Goal: Task Accomplishment & Management: Manage account settings

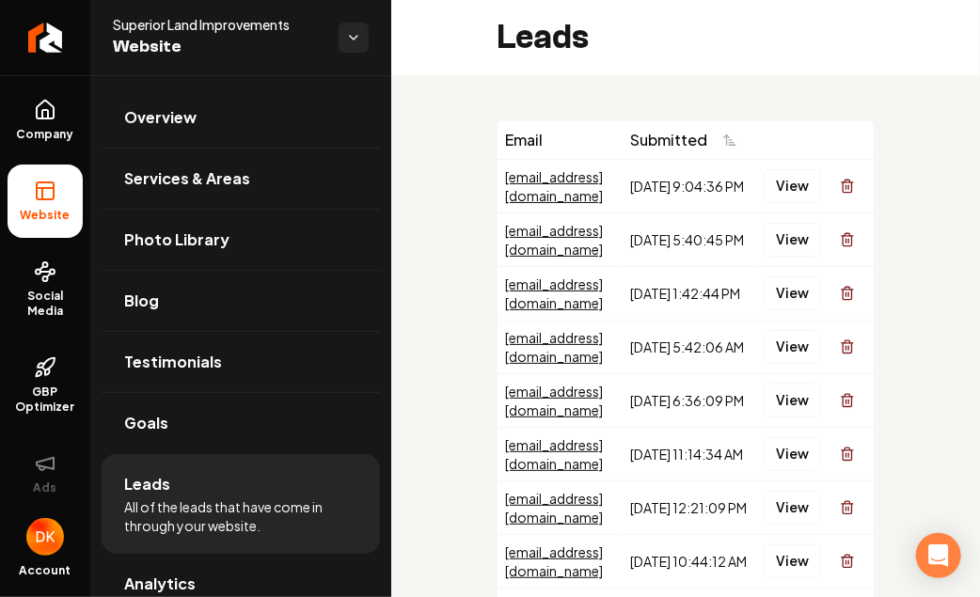
click at [917, 104] on div "Email Submitted [EMAIL_ADDRESS][DOMAIN_NAME] [DATE] 9:04:36 PM View [EMAIL_ADDR…" at bounding box center [685, 449] width 589 height 749
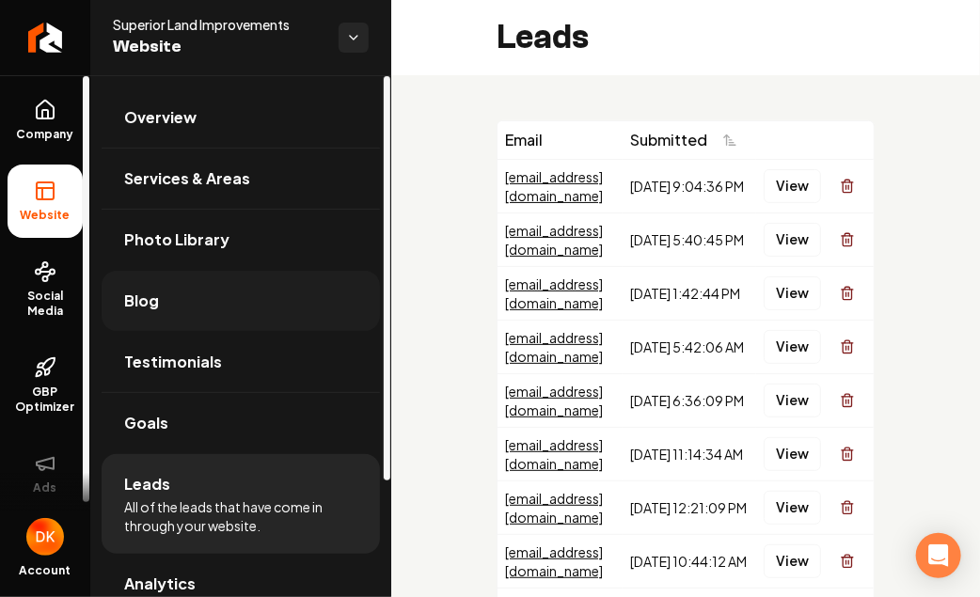
click at [133, 300] on span "Blog" at bounding box center [141, 301] width 35 height 23
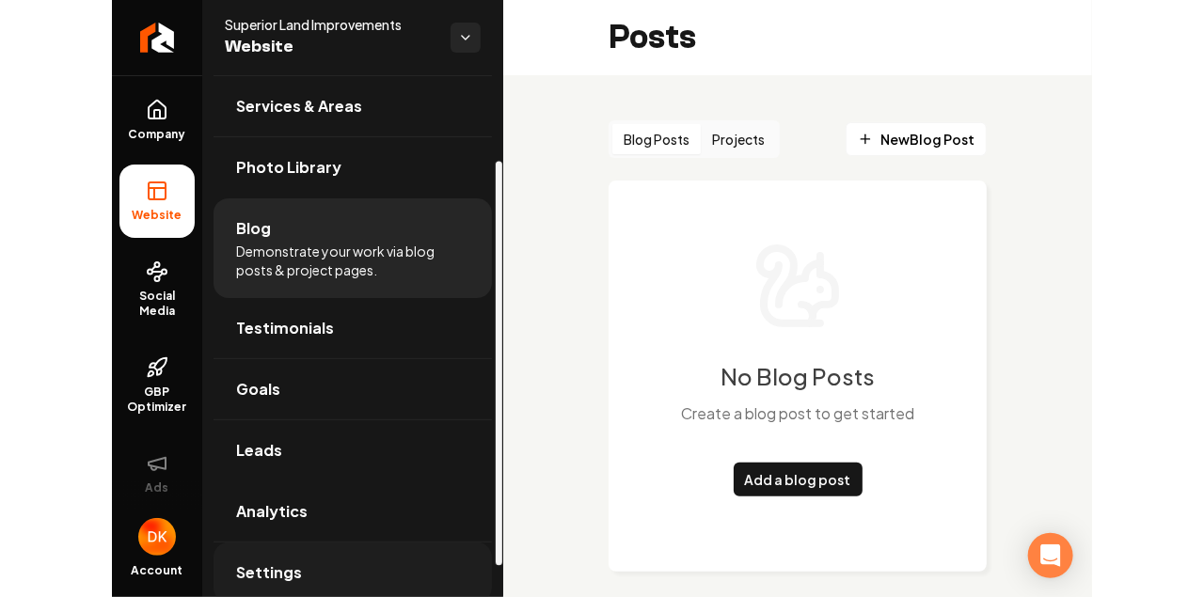
scroll to position [150, 0]
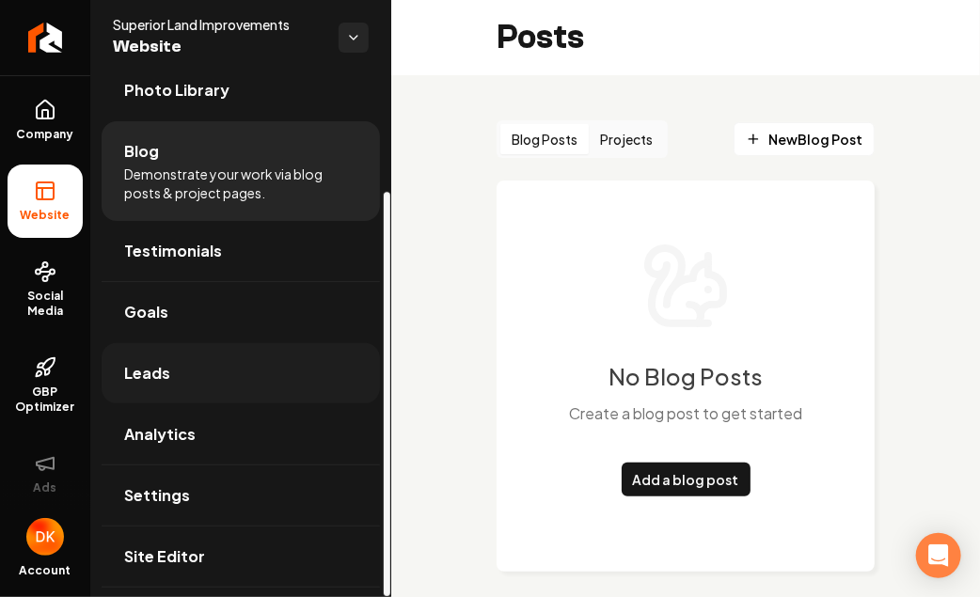
click at [158, 353] on link "Leads" at bounding box center [241, 373] width 279 height 60
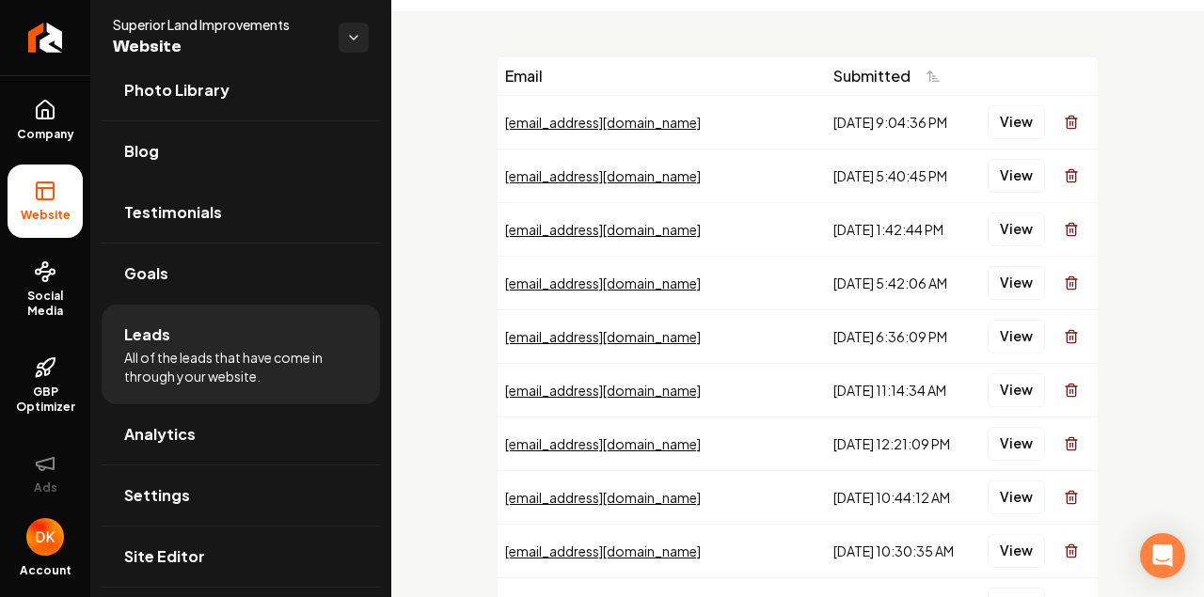
scroll to position [188, 0]
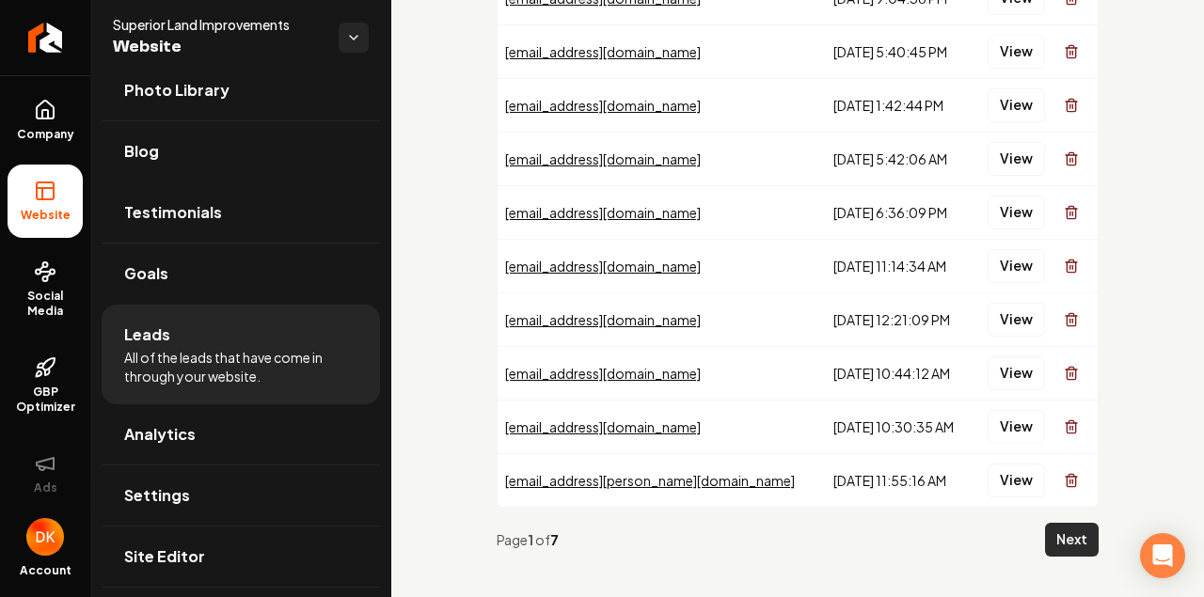
click at [979, 540] on button "Next" at bounding box center [1072, 540] width 54 height 34
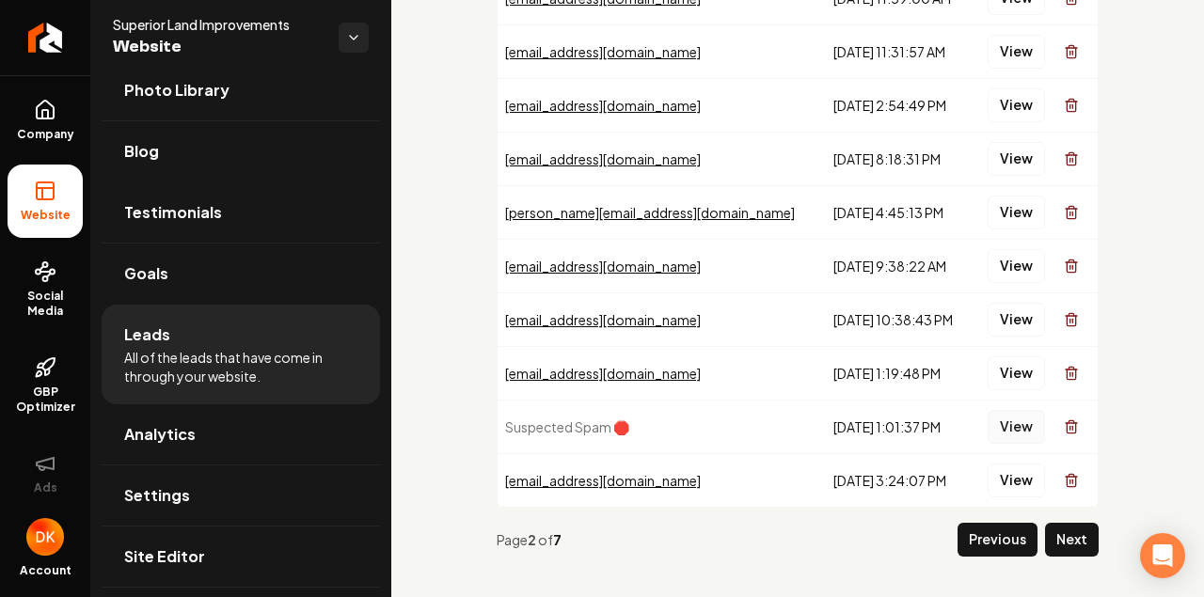
click at [979, 420] on button "View" at bounding box center [1016, 427] width 57 height 34
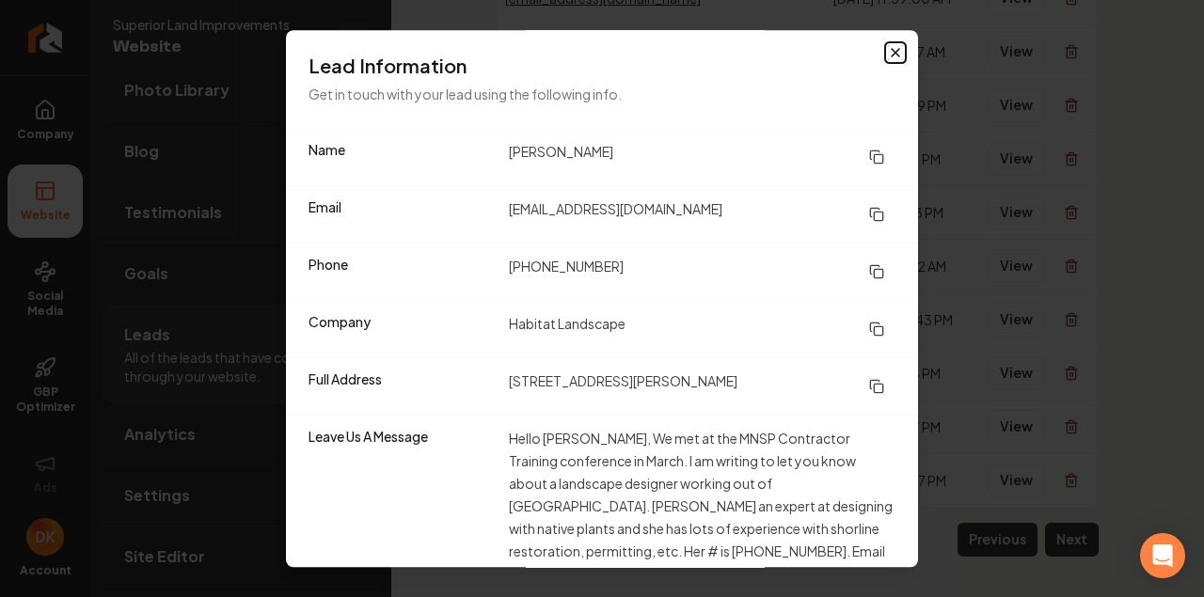
click at [888, 48] on icon "button" at bounding box center [895, 52] width 15 height 15
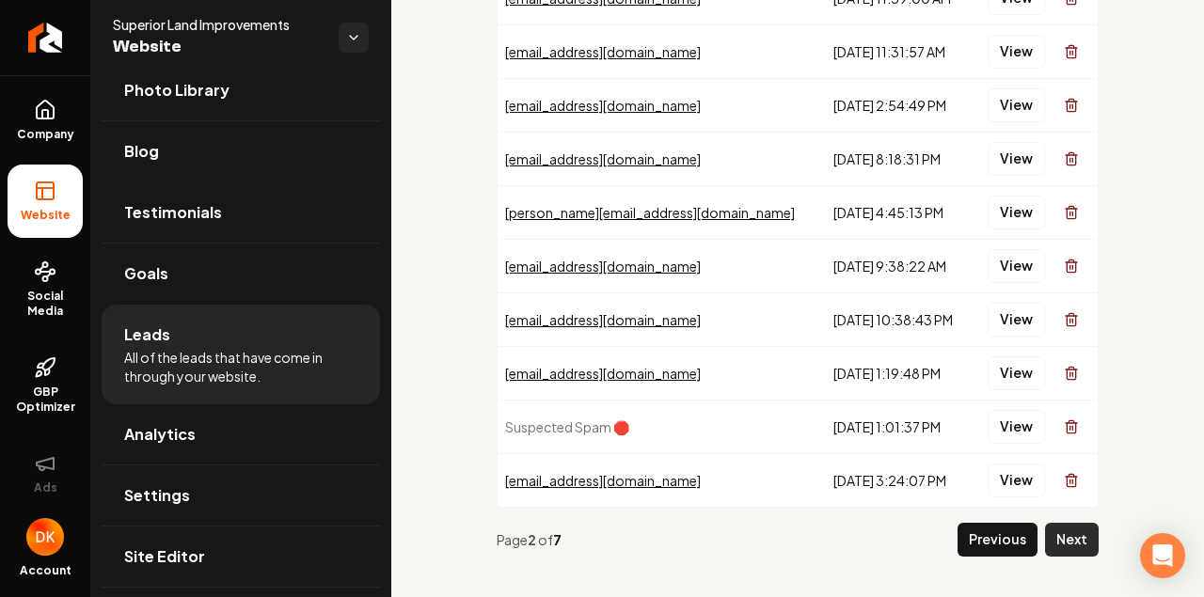
click at [979, 533] on button "Next" at bounding box center [1072, 540] width 54 height 34
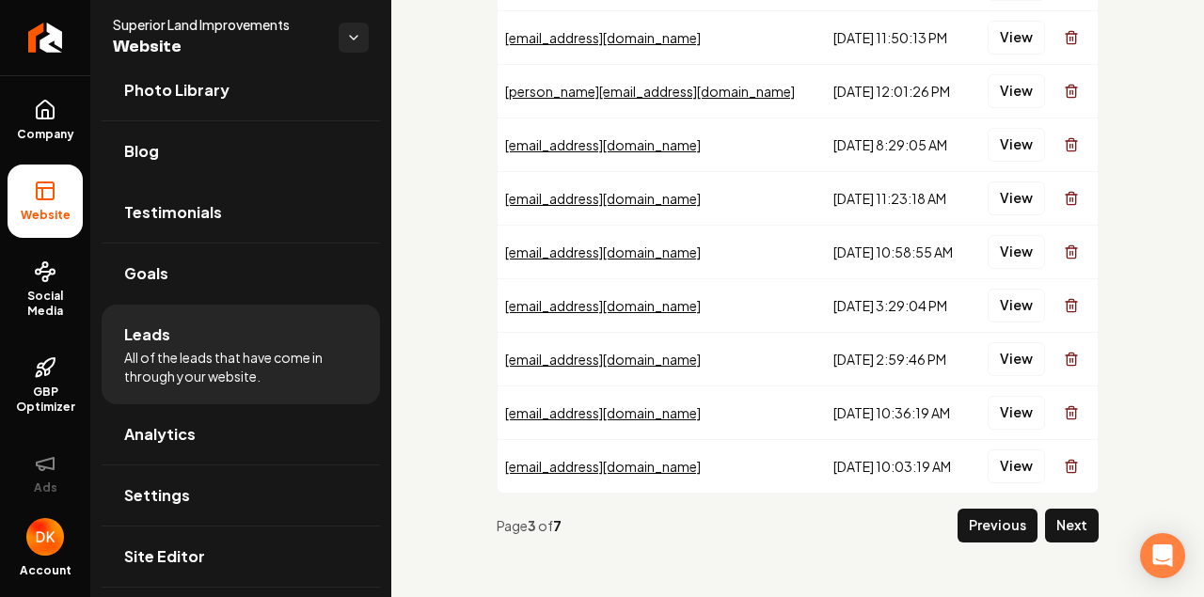
scroll to position [205, 0]
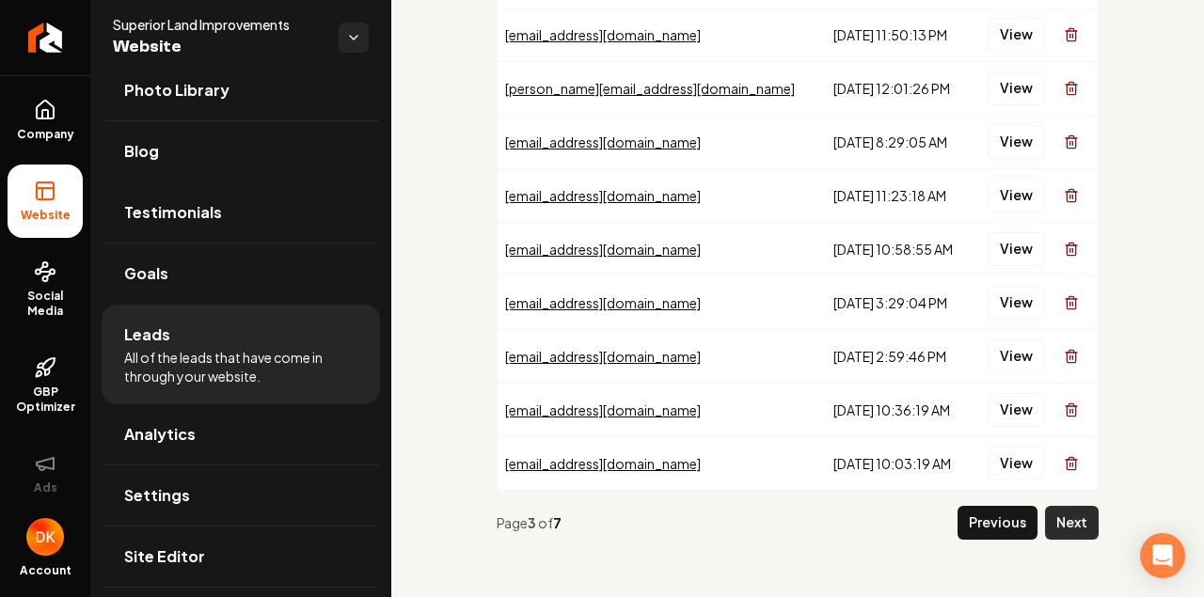
click at [979, 522] on button "Next" at bounding box center [1072, 523] width 54 height 34
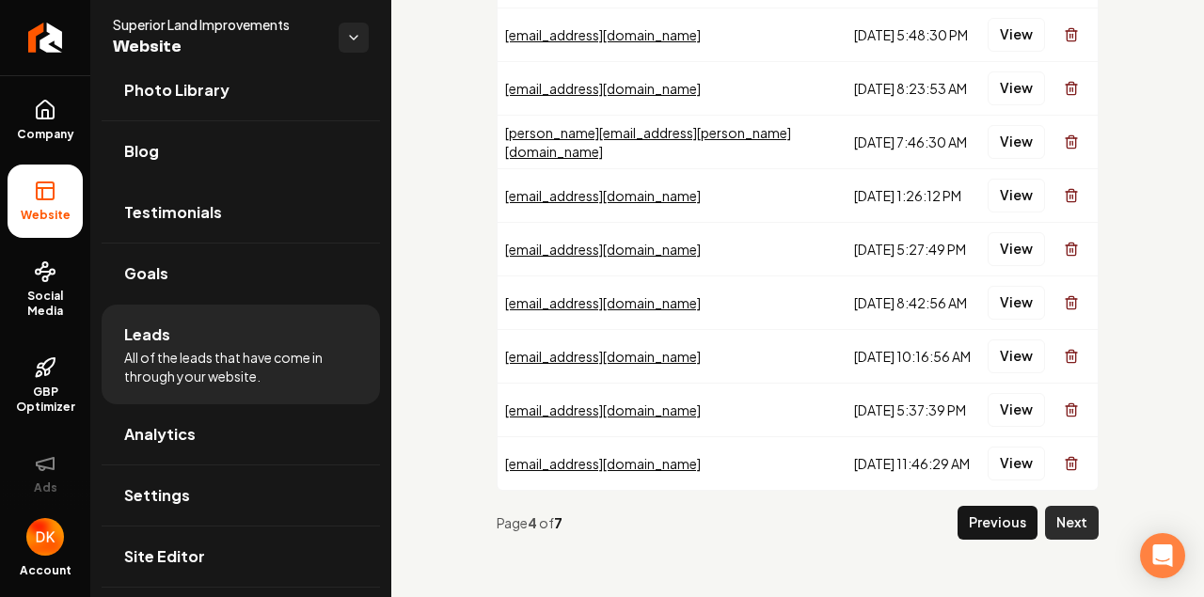
click at [979, 514] on button "Next" at bounding box center [1072, 523] width 54 height 34
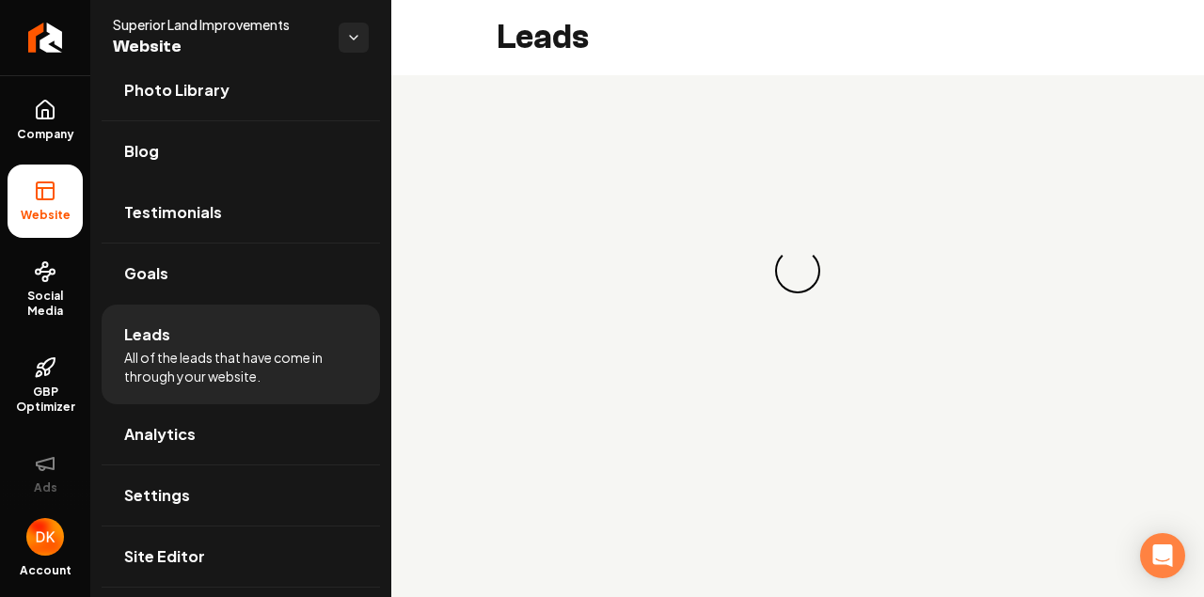
scroll to position [0, 0]
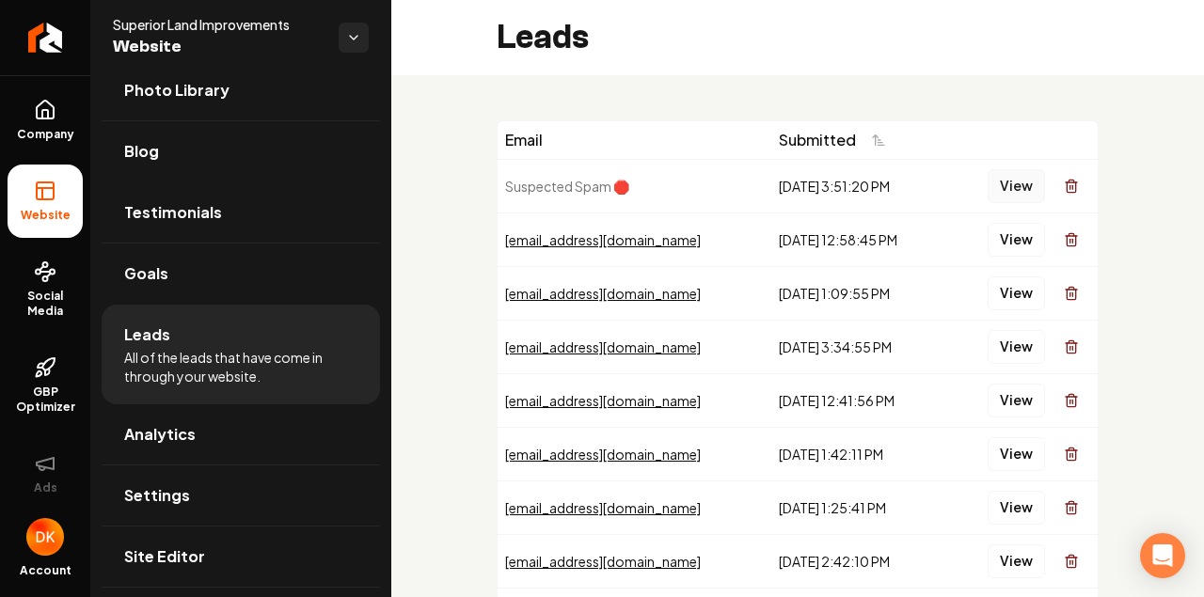
click at [979, 183] on button "View" at bounding box center [1016, 186] width 57 height 34
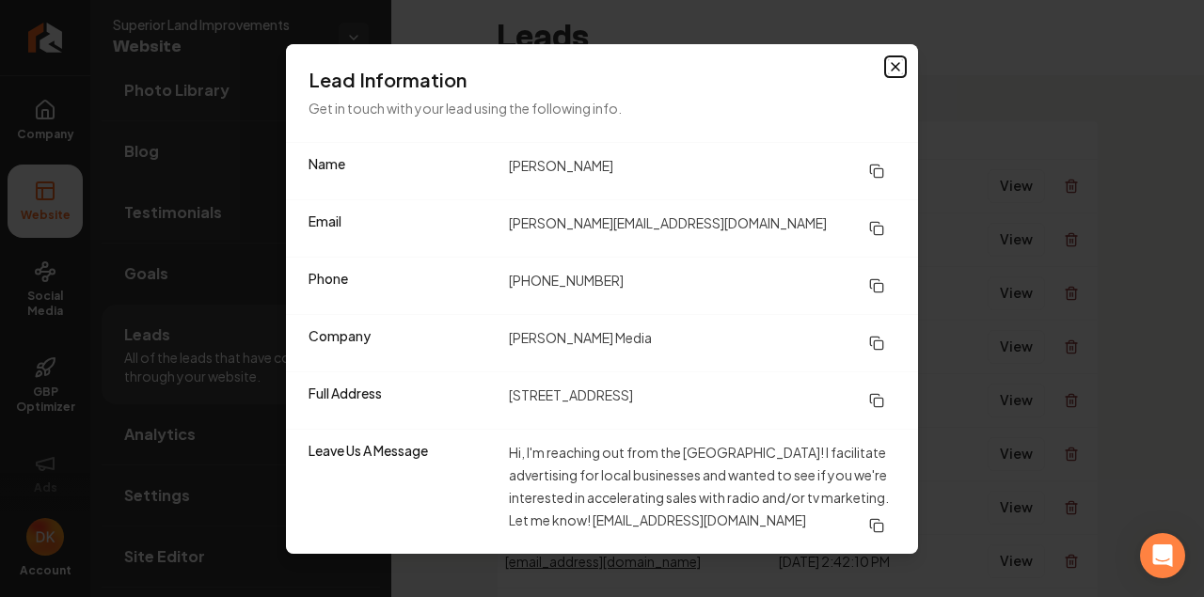
click at [893, 63] on icon "button" at bounding box center [895, 66] width 15 height 15
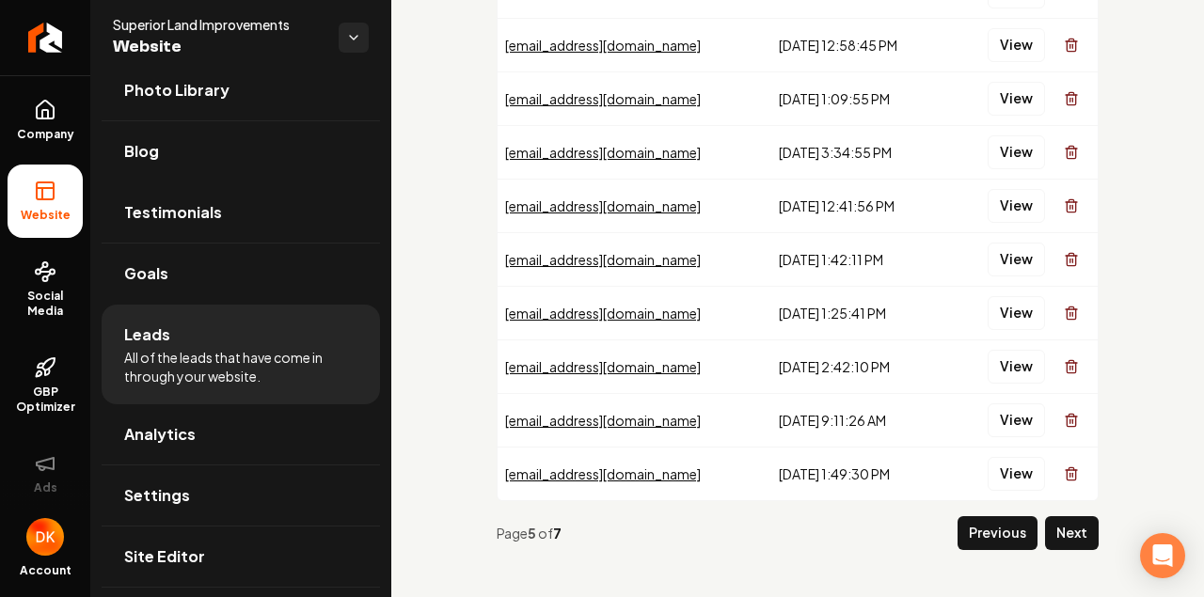
scroll to position [205, 0]
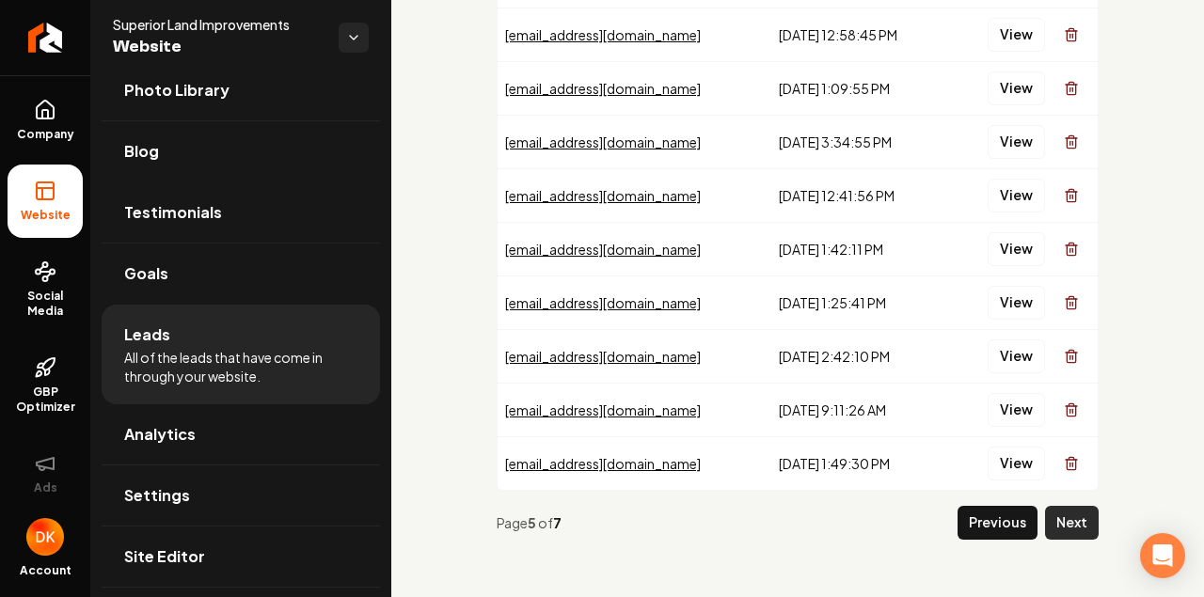
click at [979, 527] on button "Next" at bounding box center [1072, 523] width 54 height 34
click at [979, 517] on button "Next" at bounding box center [1072, 523] width 54 height 34
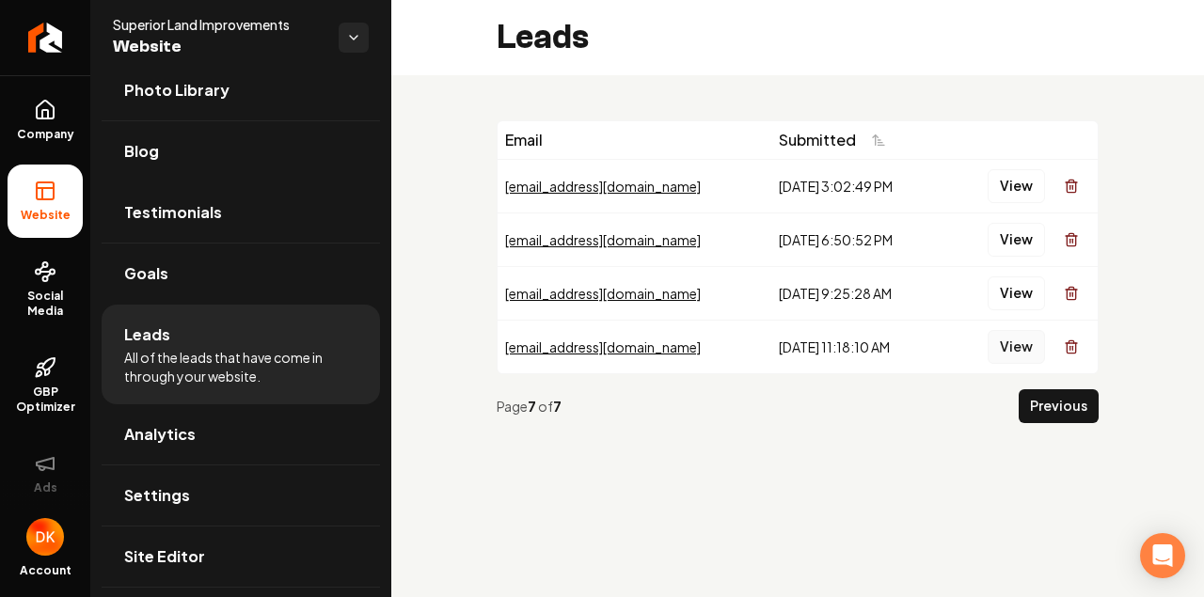
click at [979, 345] on button "View" at bounding box center [1016, 347] width 57 height 34
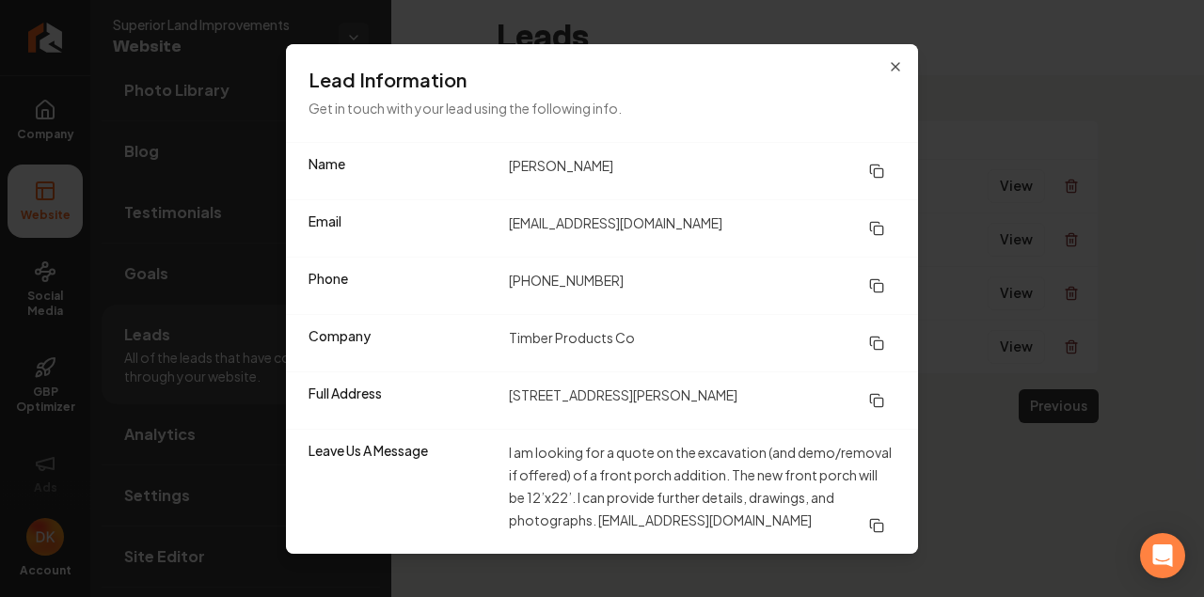
click at [903, 59] on div "Lead Information Get in touch with your lead using the following info." at bounding box center [602, 93] width 632 height 98
click at [896, 64] on icon "button" at bounding box center [895, 66] width 15 height 15
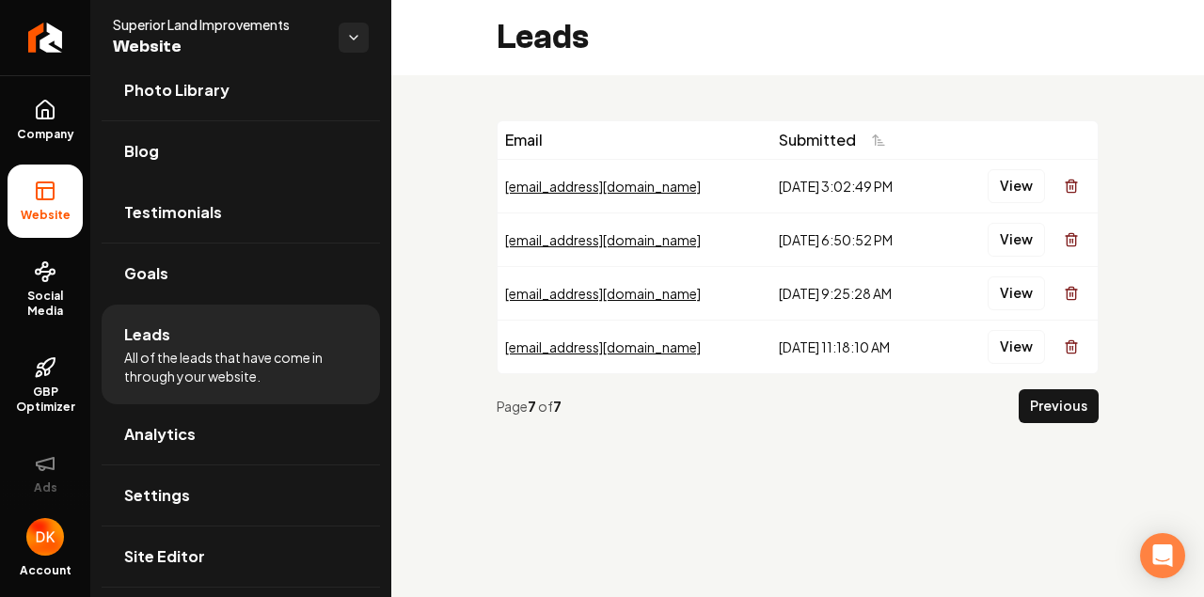
click at [674, 588] on main "Leads Email Submitted [EMAIL_ADDRESS][DOMAIN_NAME] [DATE] 3:02:49 PM View [EMAI…" at bounding box center [797, 298] width 813 height 597
